Goal: Transaction & Acquisition: Purchase product/service

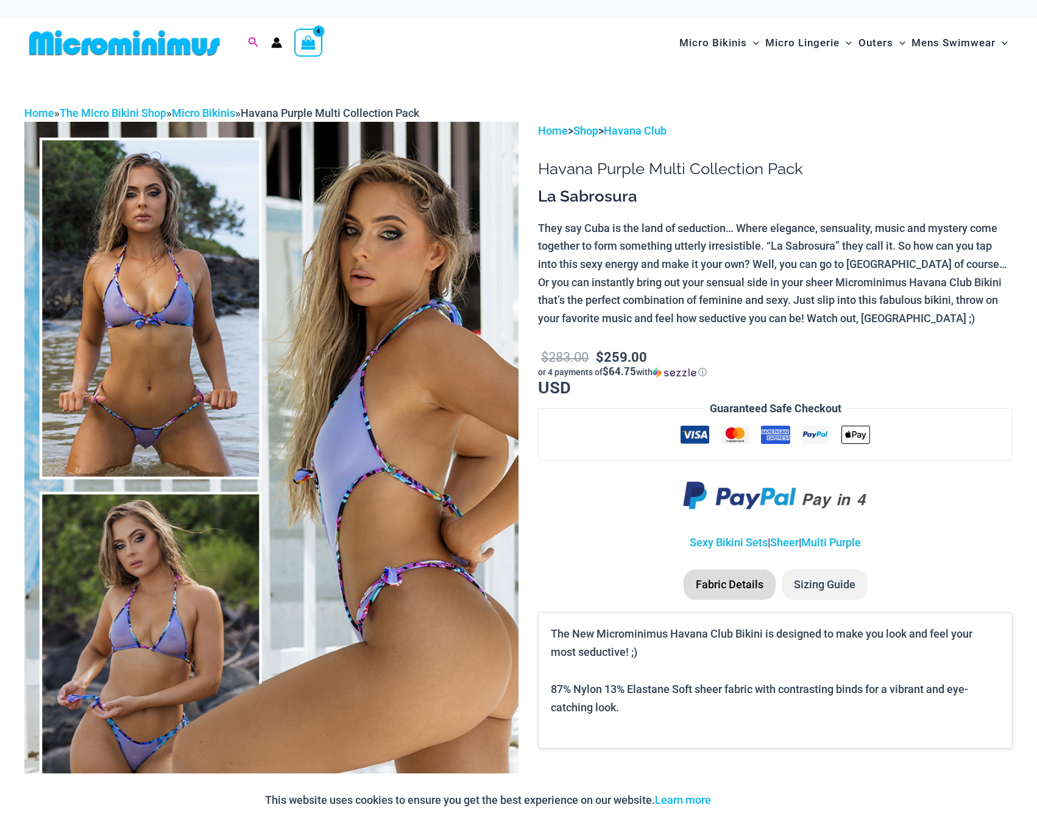
click at [254, 41] on icon "Search icon link" at bounding box center [253, 42] width 10 height 11
type input "******"
click button "Search" at bounding box center [0, 0] width 0 height 0
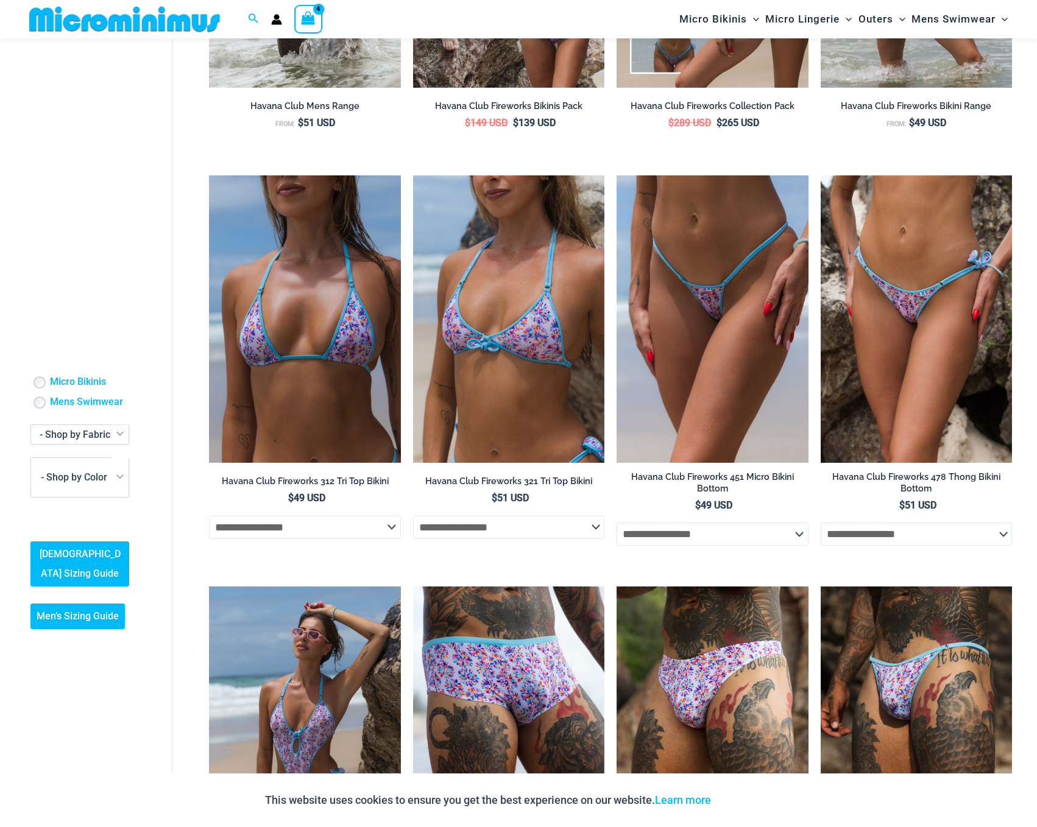
scroll to position [110, 0]
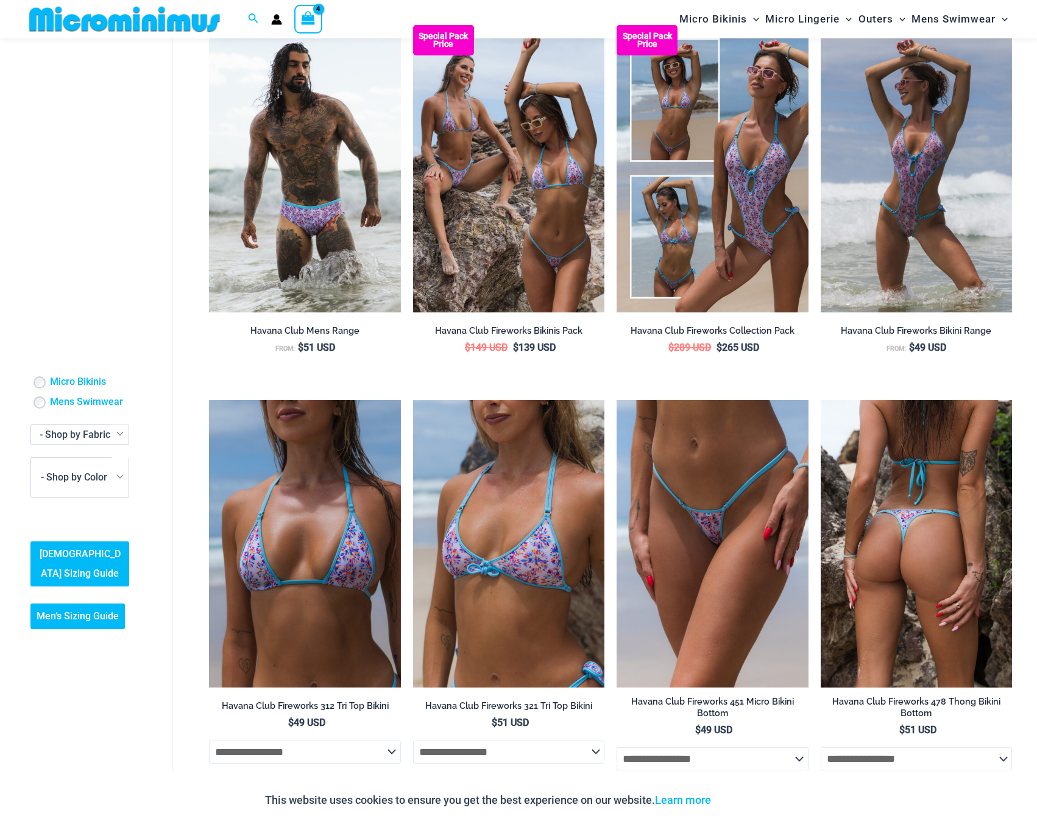
click at [934, 517] on img at bounding box center [916, 544] width 191 height 288
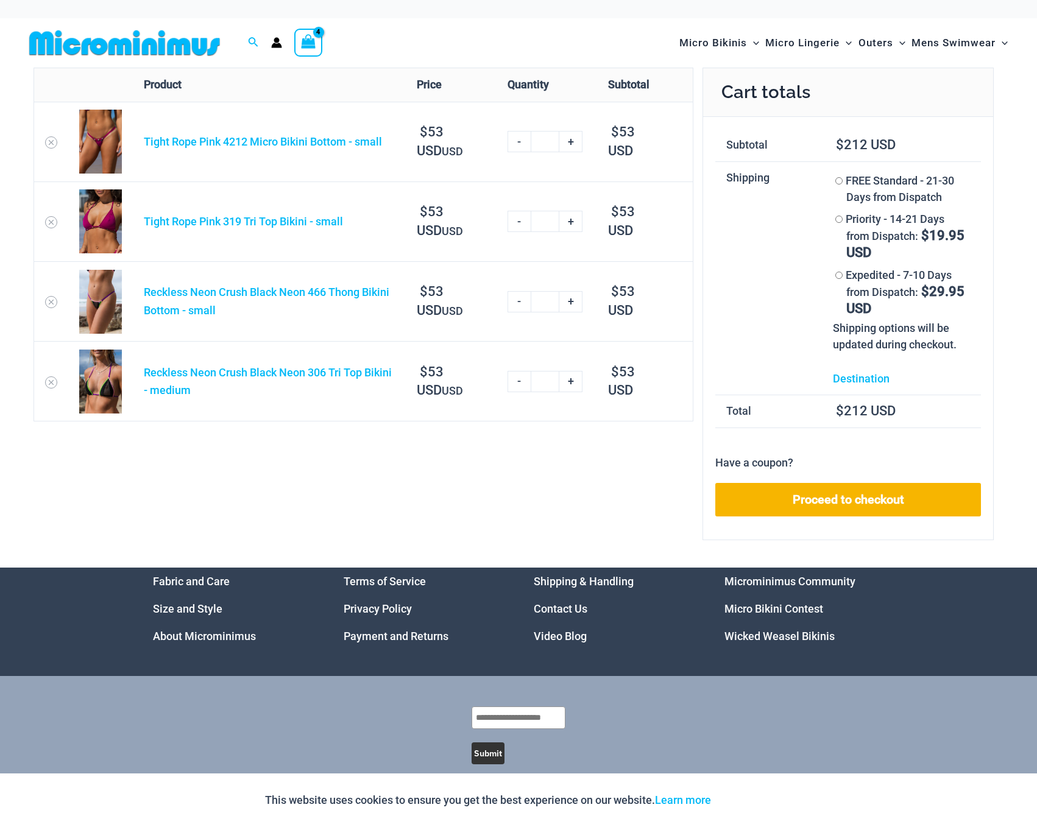
click at [110, 40] on img at bounding box center [124, 42] width 200 height 27
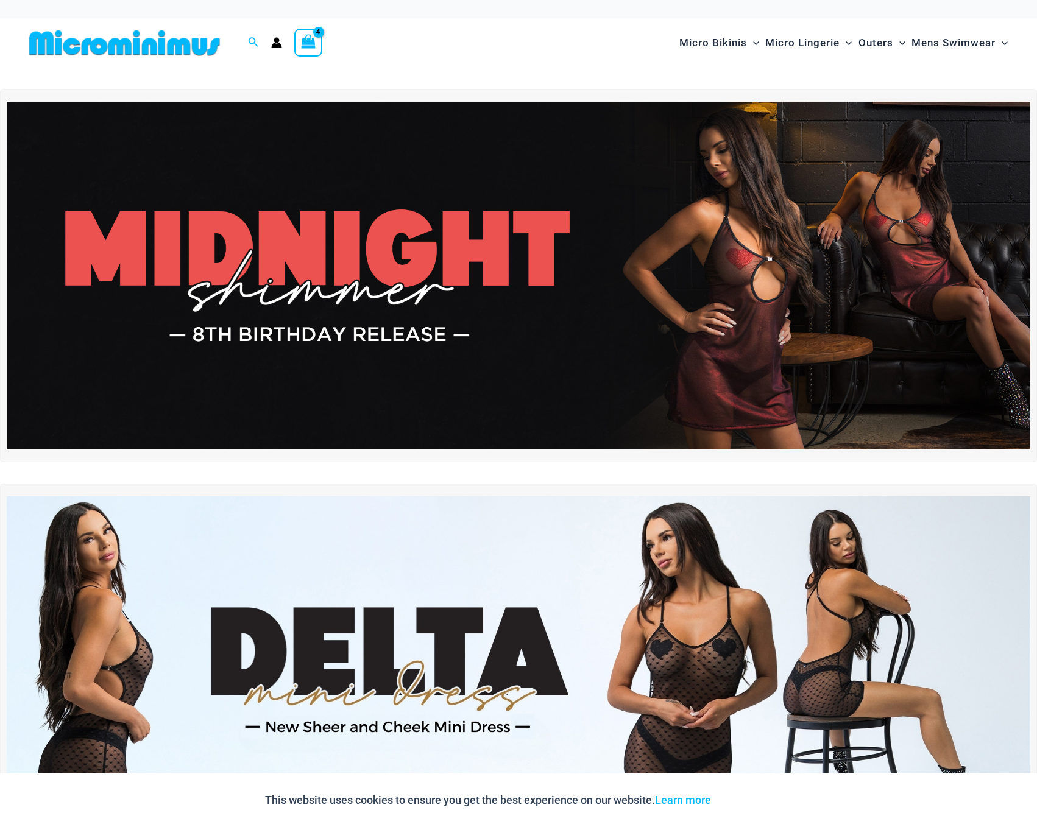
click at [303, 37] on icon "View Shopping Cart, 4 items" at bounding box center [308, 41] width 14 height 14
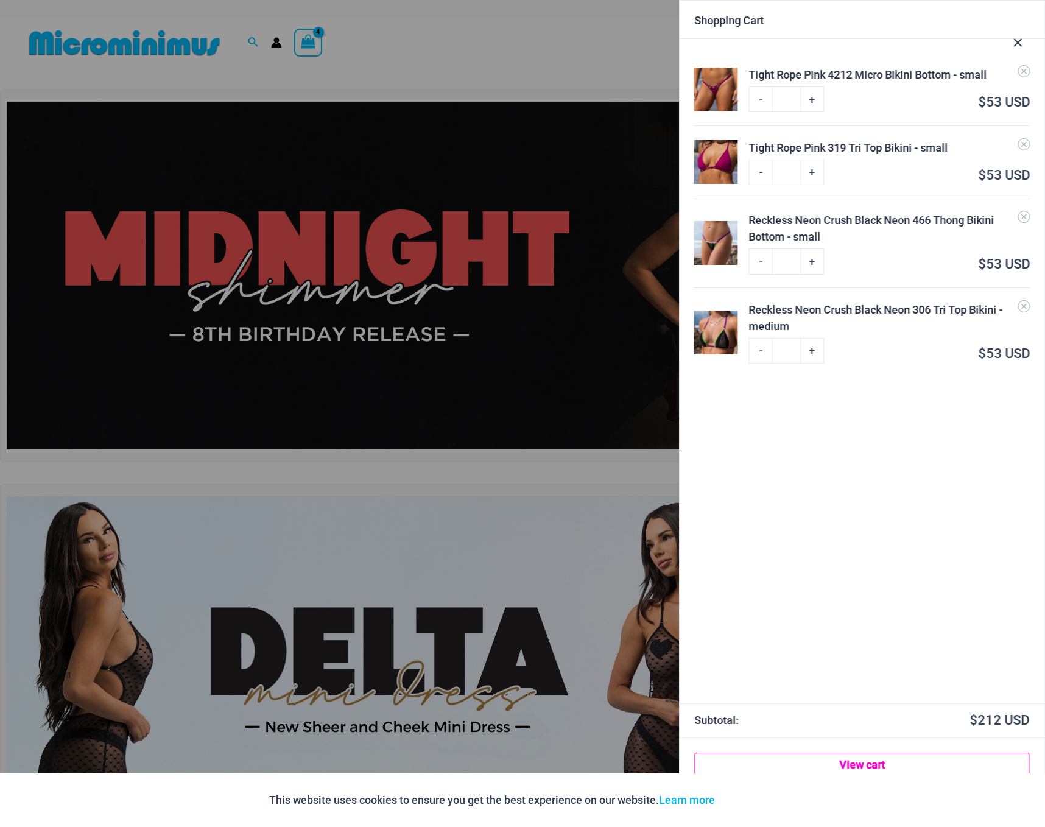
click at [849, 761] on link "View cart" at bounding box center [862, 765] width 335 height 24
